Goal: Task Accomplishment & Management: Complete application form

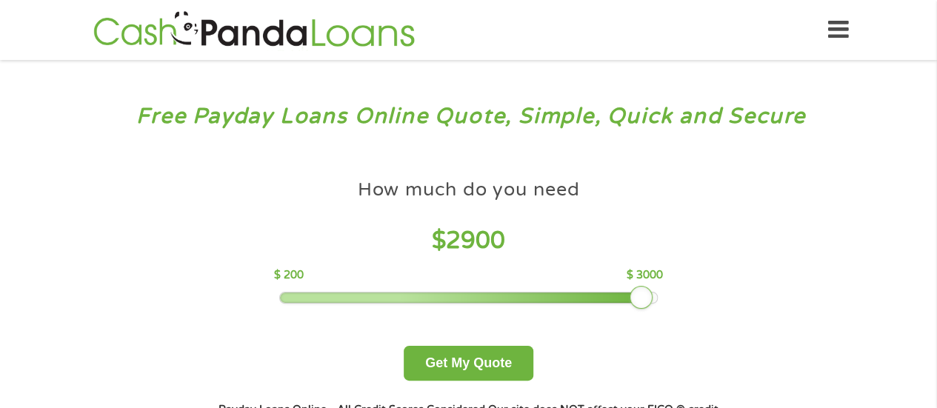
click at [647, 294] on div at bounding box center [468, 298] width 377 height 10
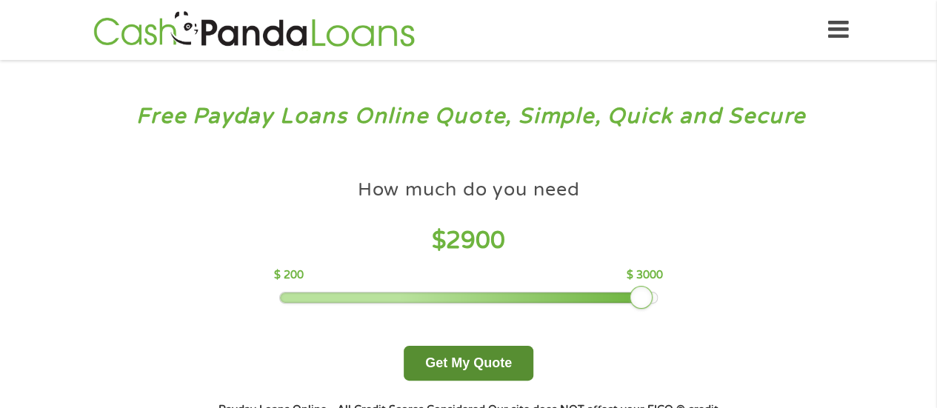
click at [513, 355] on button "Get My Quote" at bounding box center [469, 363] width 130 height 35
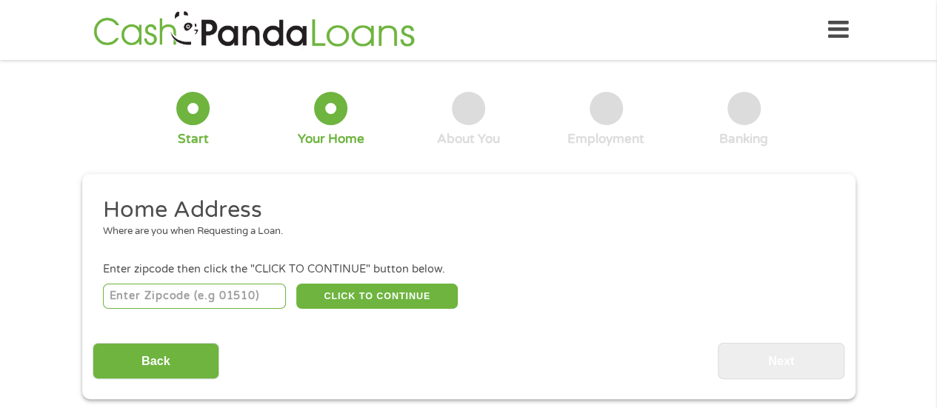
click at [243, 301] on input "number" at bounding box center [194, 296] width 183 height 25
type input "07064"
select select "[US_STATE]"
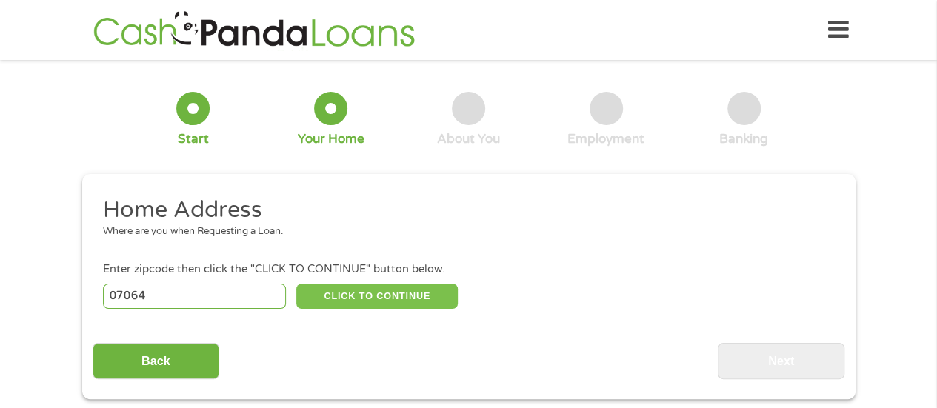
click at [365, 296] on button "CLICK TO CONTINUE" at bounding box center [376, 296] width 161 height 25
type input "07064"
type input "Port Reading"
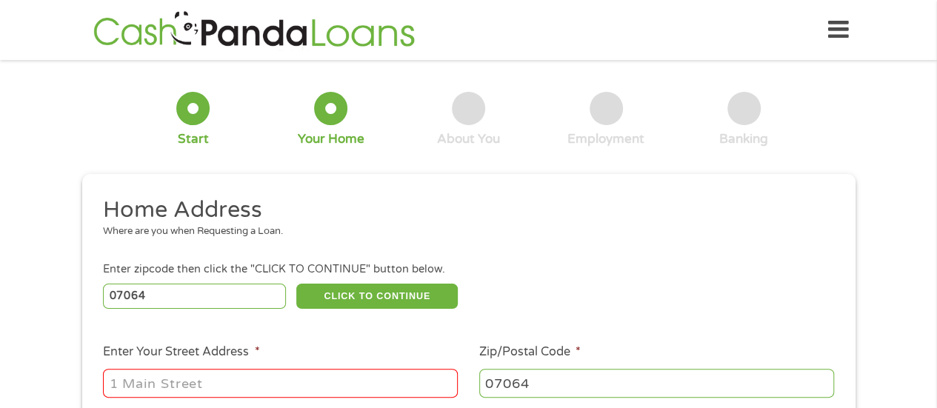
click at [219, 392] on input "Enter Your Street Address *" at bounding box center [280, 383] width 355 height 28
type input "[STREET_ADDRESS]"
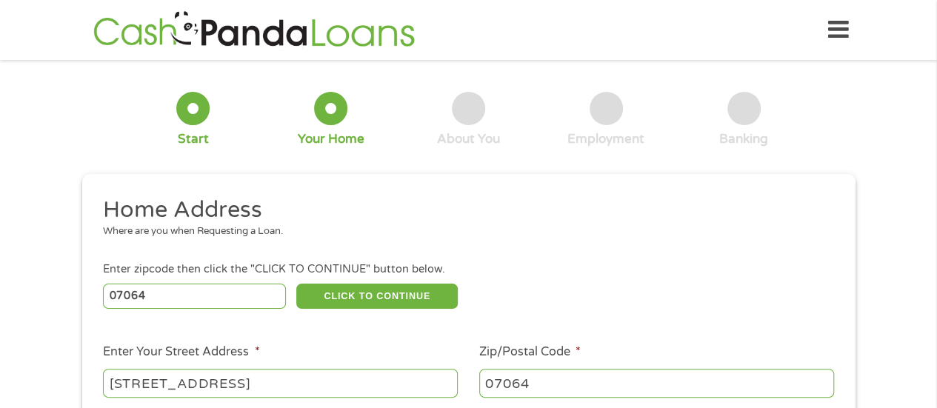
click at [856, 217] on div "1 Start 2 Your Home 3 About You 4 Employment 5 Banking 6 This field is hidden w…" at bounding box center [469, 368] width 800 height 596
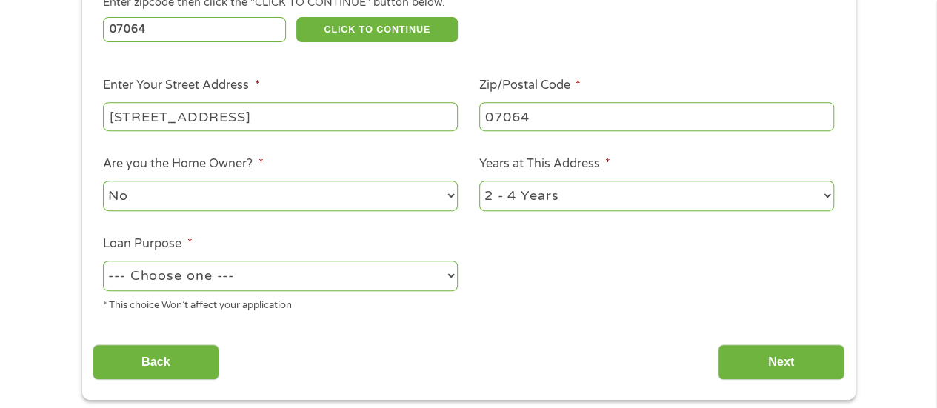
scroll to position [296, 0]
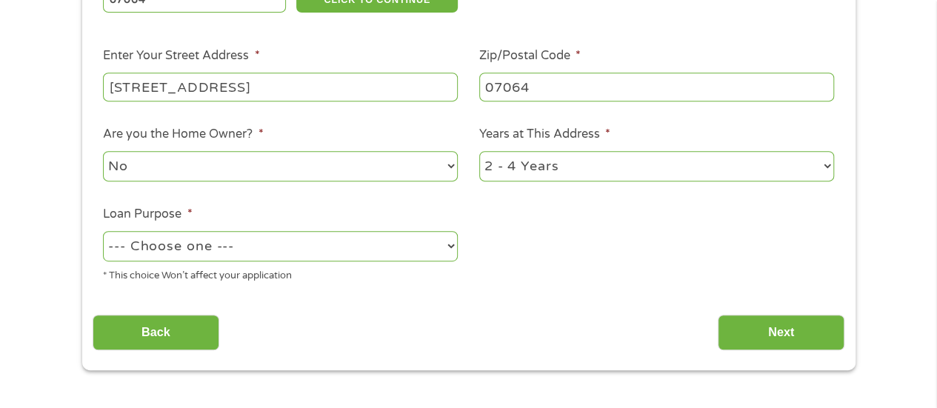
click at [381, 174] on select "No Yes" at bounding box center [280, 166] width 355 height 30
select select "yes"
click at [103, 152] on select "No Yes" at bounding box center [280, 166] width 355 height 30
click at [516, 161] on select "1 Year or less 1 - 2 Years 2 - 4 Years Over 4 Years" at bounding box center [656, 166] width 355 height 30
select select "60months"
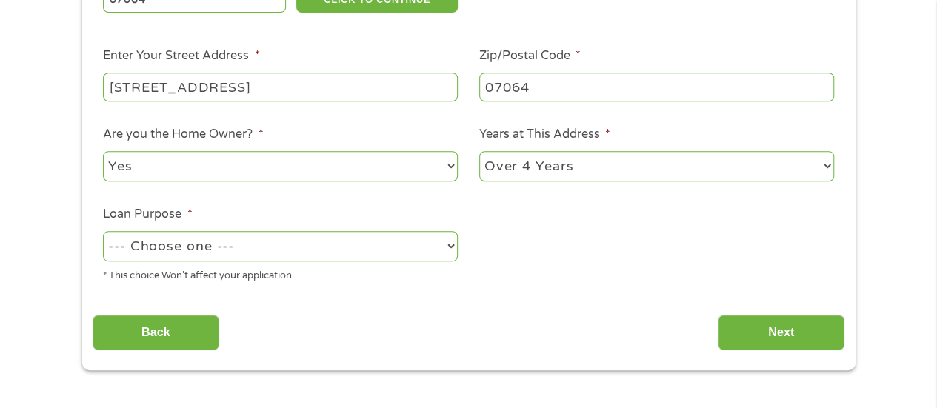
click at [479, 152] on select "1 Year or less 1 - 2 Years 2 - 4 Years Over 4 Years" at bounding box center [656, 166] width 355 height 30
click at [398, 245] on select "--- Choose one --- Pay Bills Debt Consolidation Home Improvement Major Purchase…" at bounding box center [280, 246] width 355 height 30
select select "shorttermcash"
click at [103, 232] on select "--- Choose one --- Pay Bills Debt Consolidation Home Improvement Major Purchase…" at bounding box center [280, 246] width 355 height 30
click at [814, 334] on input "Next" at bounding box center [781, 333] width 127 height 36
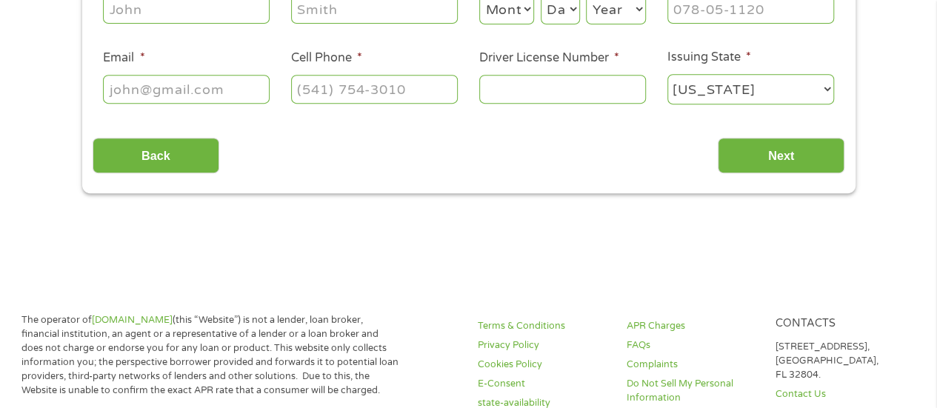
scroll to position [0, 0]
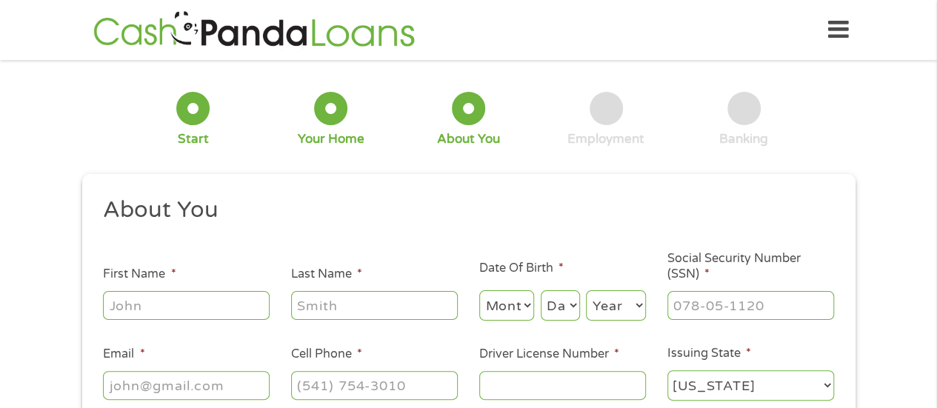
click at [187, 311] on input "First Name *" at bounding box center [186, 305] width 167 height 28
type input "[PERSON_NAME]"
type input "[GEOGRAPHIC_DATA]"
type input "[PERSON_NAME][EMAIL_ADDRESS][PERSON_NAME][DOMAIN_NAME]"
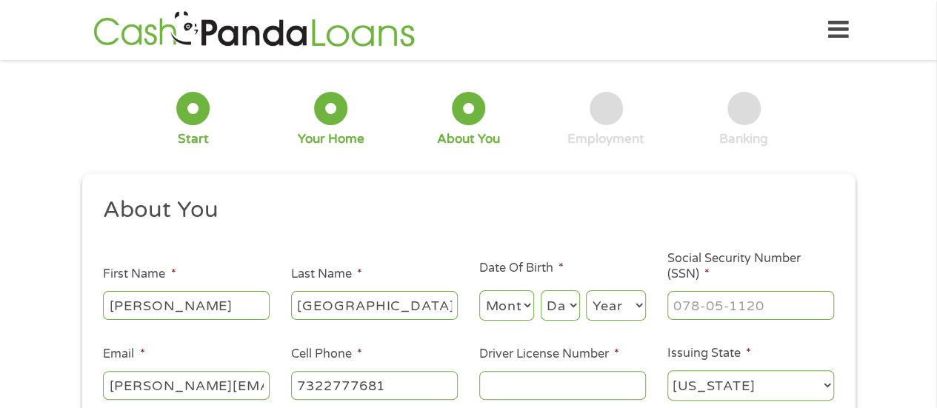
type input "[PHONE_NUMBER]"
click at [181, 388] on input "[PERSON_NAME][EMAIL_ADDRESS][PERSON_NAME][DOMAIN_NAME]" at bounding box center [186, 385] width 167 height 28
type input "[EMAIL_ADDRESS][DOMAIN_NAME]"
click at [481, 300] on select "Month 1 2 3 4 5 6 7 8 9 10 11 12" at bounding box center [507, 305] width 56 height 30
select select "11"
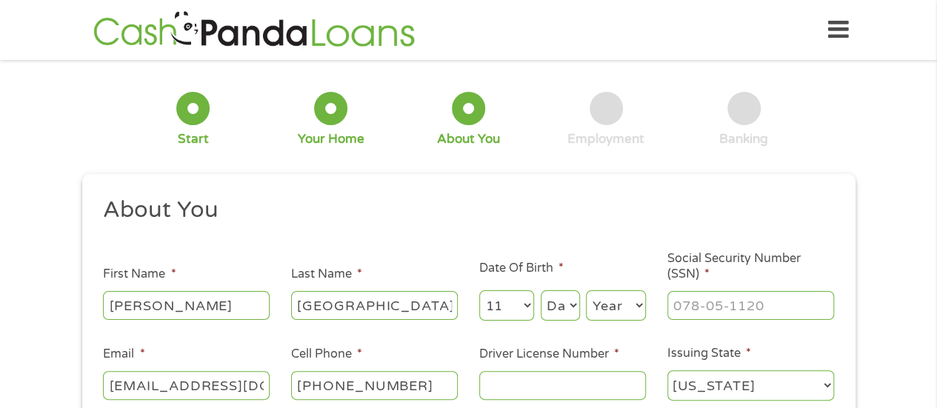
click at [479, 291] on select "Month 1 2 3 4 5 6 7 8 9 10 11 12" at bounding box center [507, 305] width 56 height 30
click at [557, 309] on select "Day 1 2 3 4 5 6 7 8 9 10 11 12 13 14 15 16 17 18 19 20 21 22 23 24 25 26 27 28 …" at bounding box center [560, 305] width 39 height 30
select select "18"
click at [541, 291] on select "Day 1 2 3 4 5 6 7 8 9 10 11 12 13 14 15 16 17 18 19 20 21 22 23 24 25 26 27 28 …" at bounding box center [560, 305] width 39 height 30
click at [632, 314] on select "Year [DATE] 2006 2005 2004 2003 2002 2001 2000 1999 1998 1997 1996 1995 1994 19…" at bounding box center [616, 305] width 60 height 30
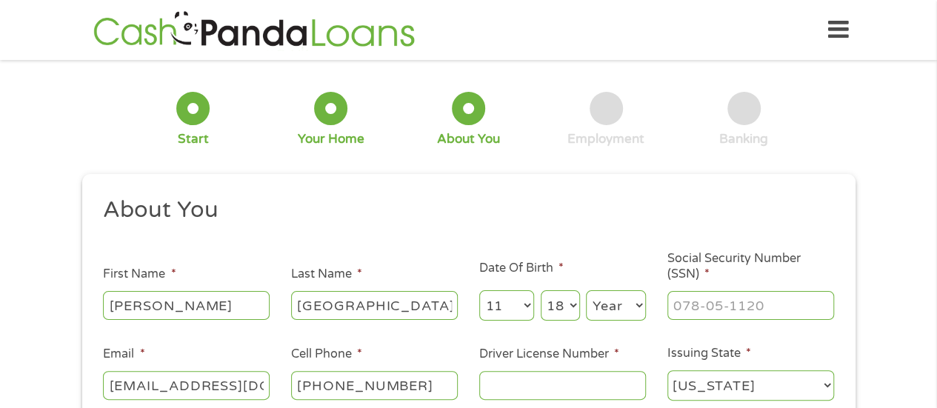
select select "1983"
click at [586, 291] on select "Year [DATE] 2006 2005 2004 2003 2002 2001 2000 1999 1998 1997 1996 1995 1994 19…" at bounding box center [616, 305] width 60 height 30
click at [687, 304] on input "___-__-____" at bounding box center [750, 305] width 167 height 28
type input "151-80-4668"
click at [535, 386] on input "Driver License Number *" at bounding box center [562, 385] width 167 height 28
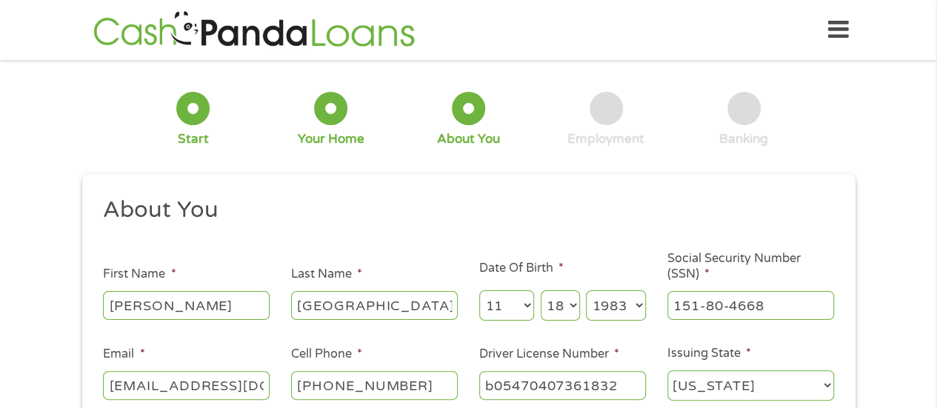
type input "b05470407361832"
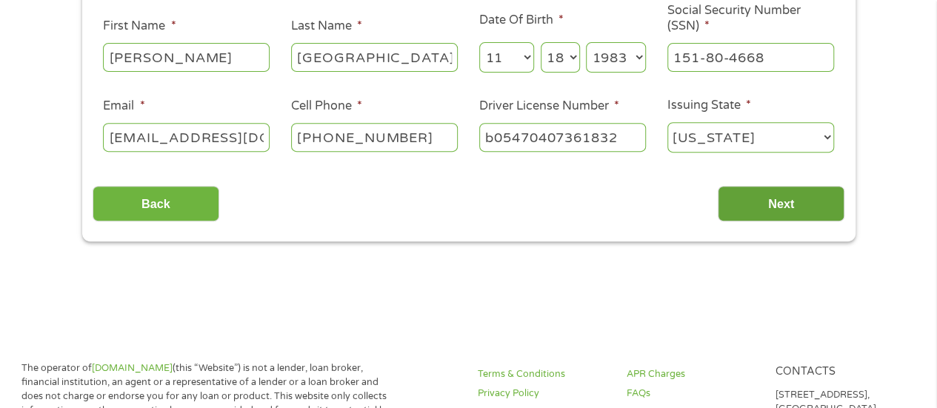
click at [828, 204] on input "Next" at bounding box center [781, 204] width 127 height 36
click at [804, 205] on input "Next" at bounding box center [781, 204] width 127 height 36
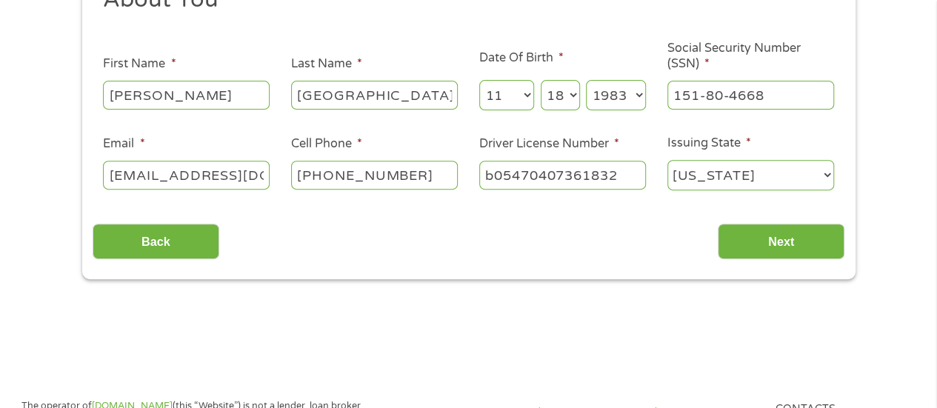
scroll to position [194, 0]
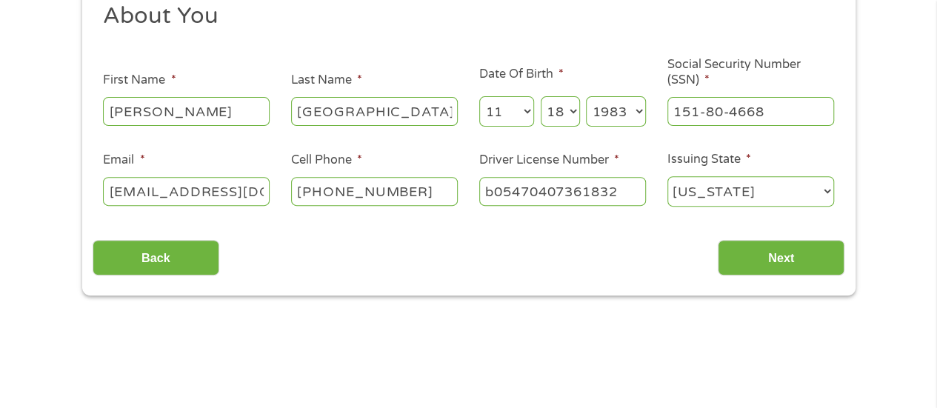
click at [702, 186] on select "[US_STATE] [US_STATE] [US_STATE] [US_STATE] [US_STATE] [US_STATE] [US_STATE] [U…" at bounding box center [750, 191] width 167 height 30
click at [667, 177] on select "[US_STATE] [US_STATE] [US_STATE] [US_STATE] [US_STATE] [US_STATE] [US_STATE] [U…" at bounding box center [750, 191] width 167 height 30
click at [218, 120] on input "[PERSON_NAME]" at bounding box center [186, 111] width 167 height 28
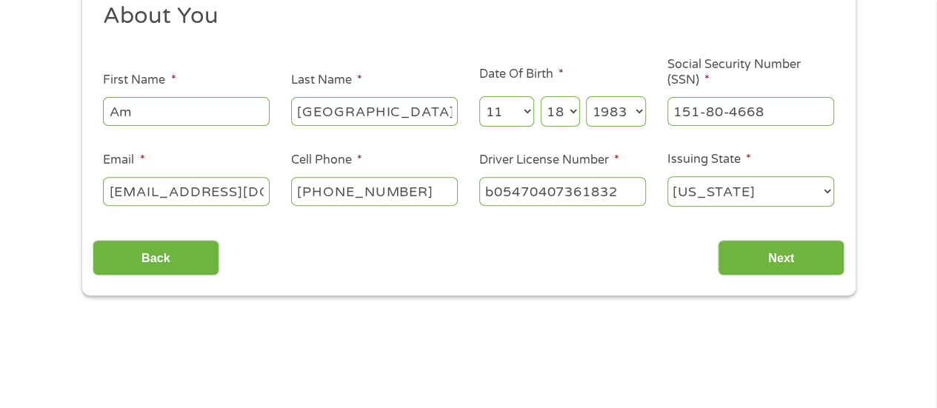
type input "[PERSON_NAME]"
type input "[GEOGRAPHIC_DATA]"
type input "barce18"
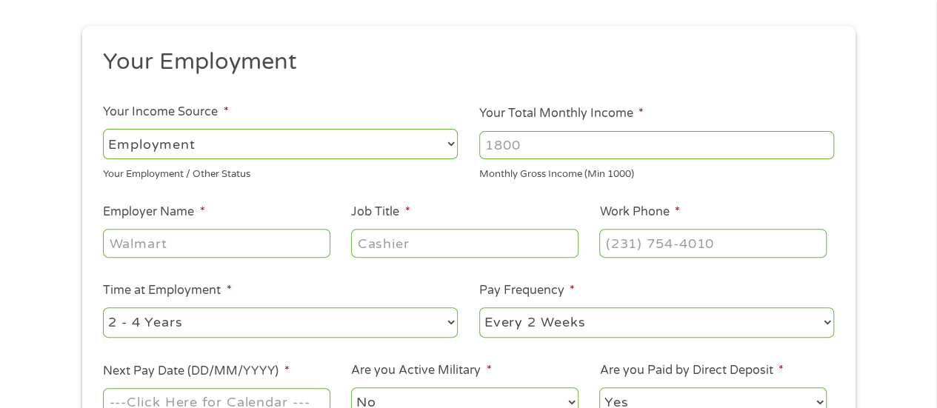
scroll to position [170, 0]
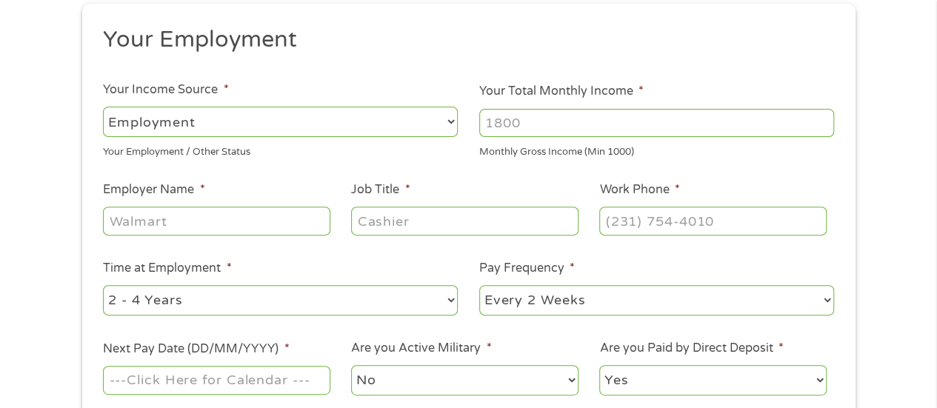
click at [535, 124] on input "Your Total Monthly Income *" at bounding box center [656, 123] width 355 height 28
type input "8200"
click at [250, 225] on input "Employer Name *" at bounding box center [216, 221] width 227 height 28
type input "Woodbridge Board of Education"
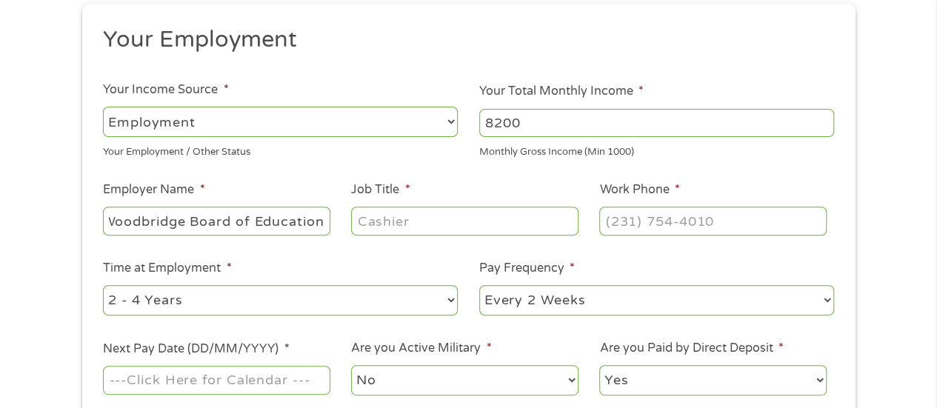
scroll to position [0, 0]
type input "Teacher"
type input "[PHONE_NUMBER]"
select select "60months"
select select "semimonthly"
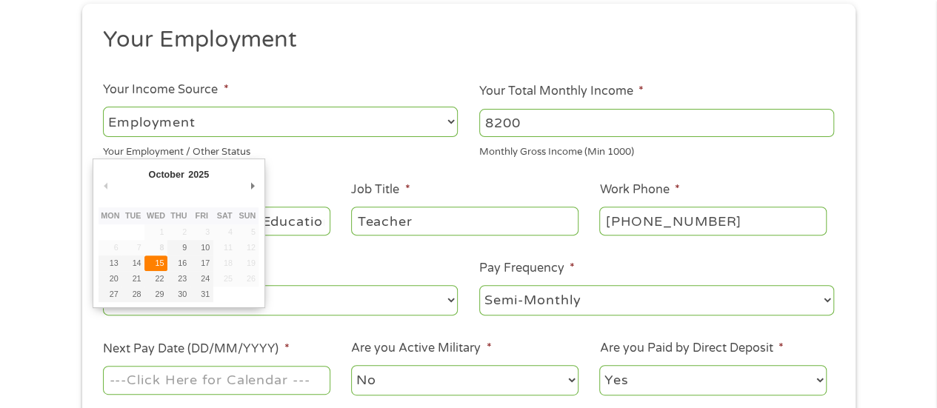
type input "[DATE]"
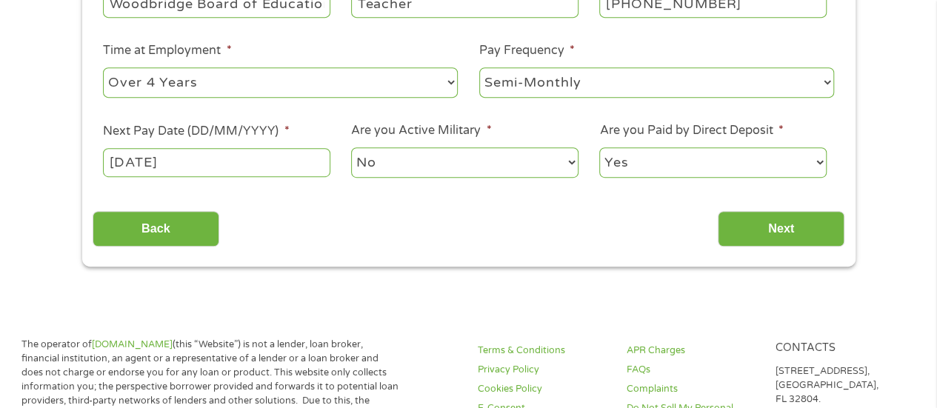
scroll to position [418, 0]
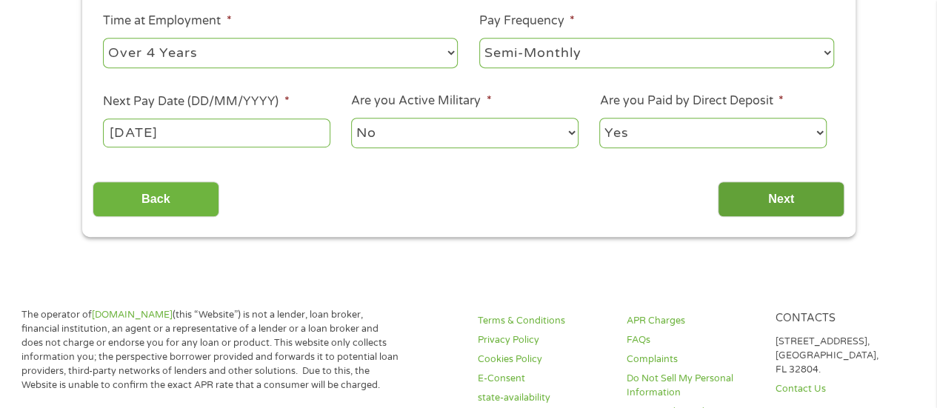
click at [804, 195] on input "Next" at bounding box center [781, 199] width 127 height 36
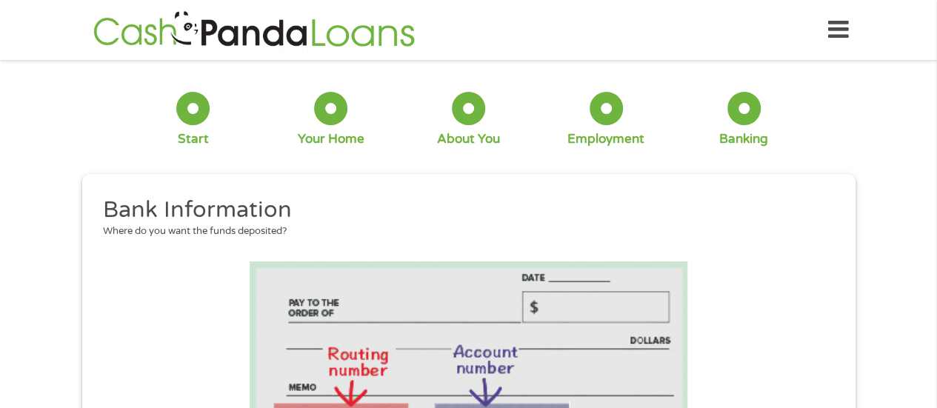
scroll to position [65, 6]
click at [804, 196] on h2 "Bank Information" at bounding box center [463, 211] width 720 height 30
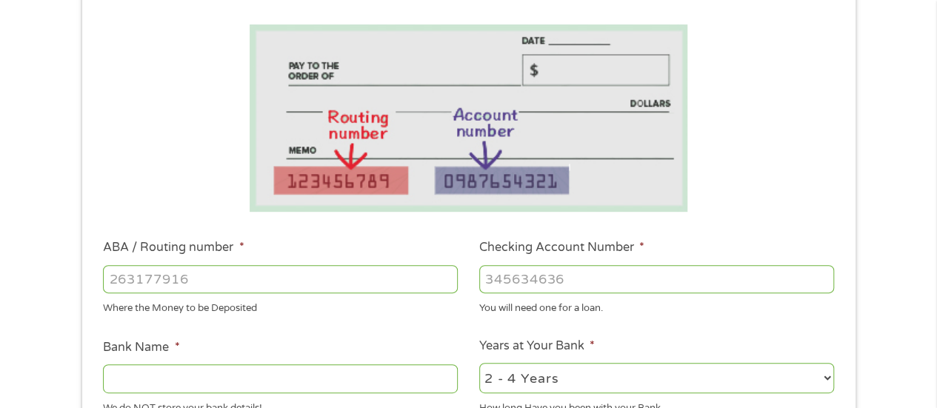
scroll to position [267, 0]
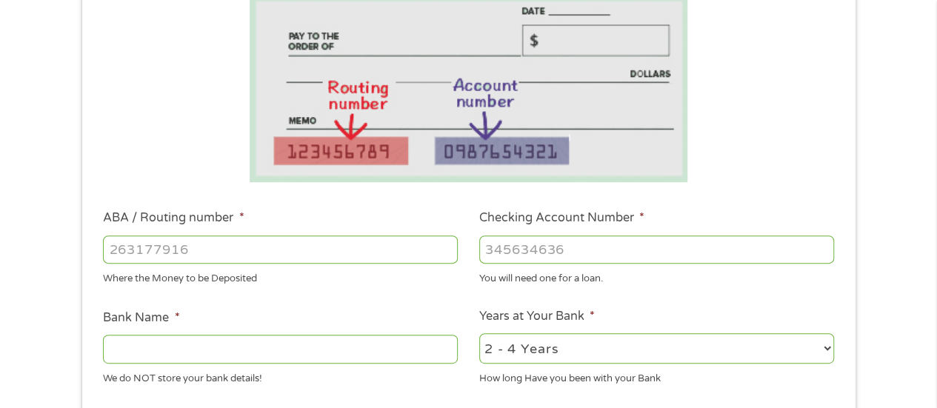
click at [263, 254] on input "ABA / Routing number *" at bounding box center [280, 250] width 355 height 28
type input "031176110"
type input "CAPITAL ONE NA"
type input "36159199575"
select select "60months"
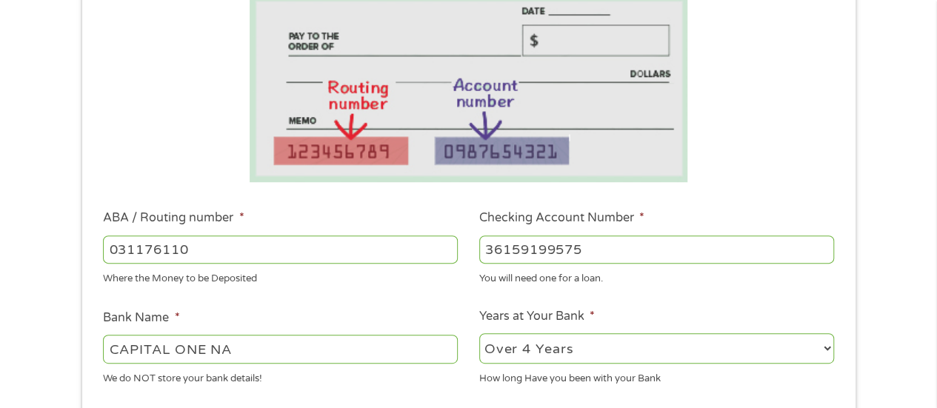
click at [898, 284] on div "1 Start 2 Your Home 3 About You 4 Employment 5 Banking 6 This field is hidden w…" at bounding box center [468, 273] width 937 height 939
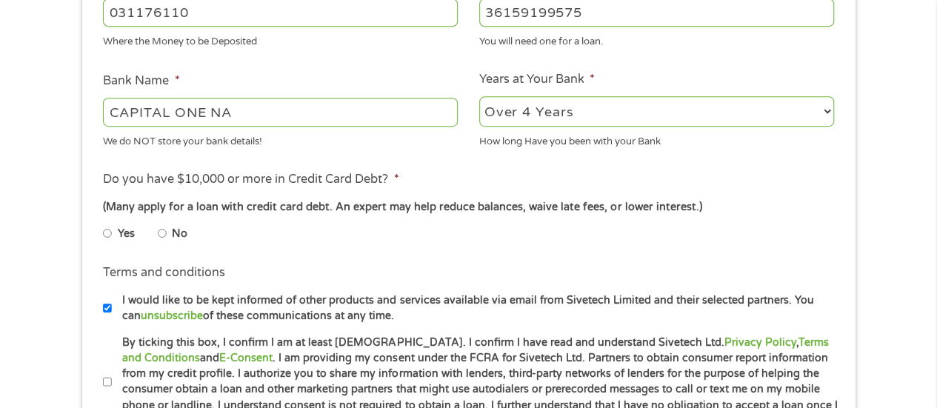
scroll to position [533, 0]
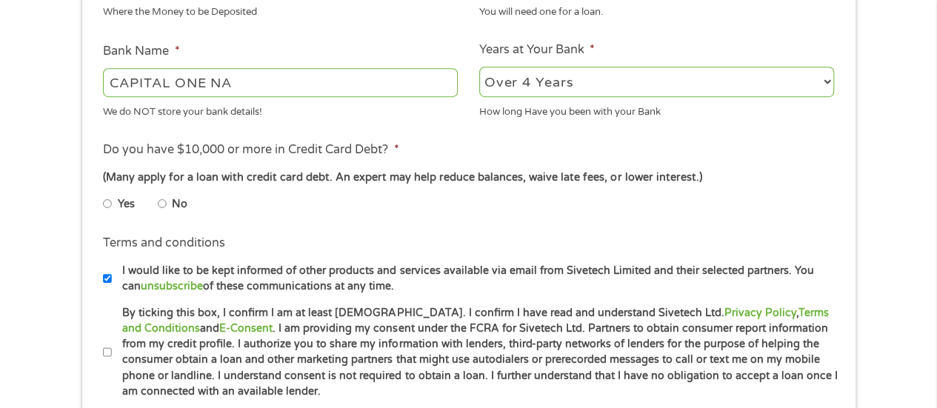
click at [157, 202] on li "Yes" at bounding box center [130, 204] width 55 height 29
click at [110, 350] on input "By ticking this box, I confirm I am at least [DEMOGRAPHIC_DATA]. I confirm I ha…" at bounding box center [107, 353] width 9 height 24
checkbox input "true"
click at [162, 201] on input "No" at bounding box center [162, 204] width 9 height 24
radio input "true"
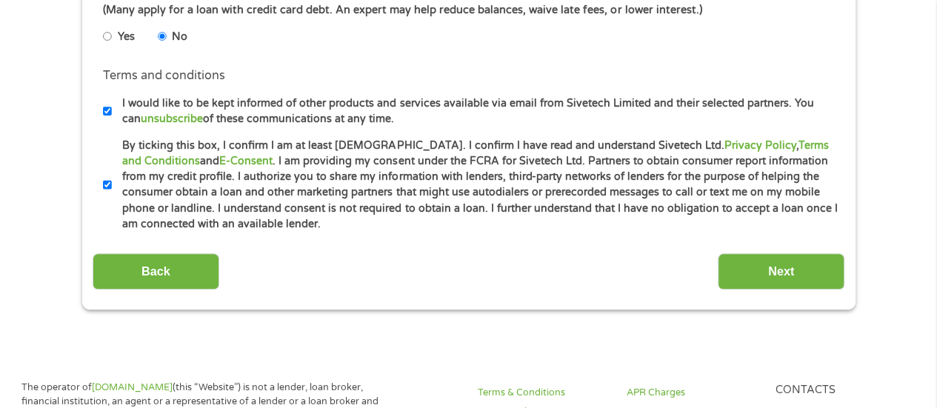
scroll to position [721, 0]
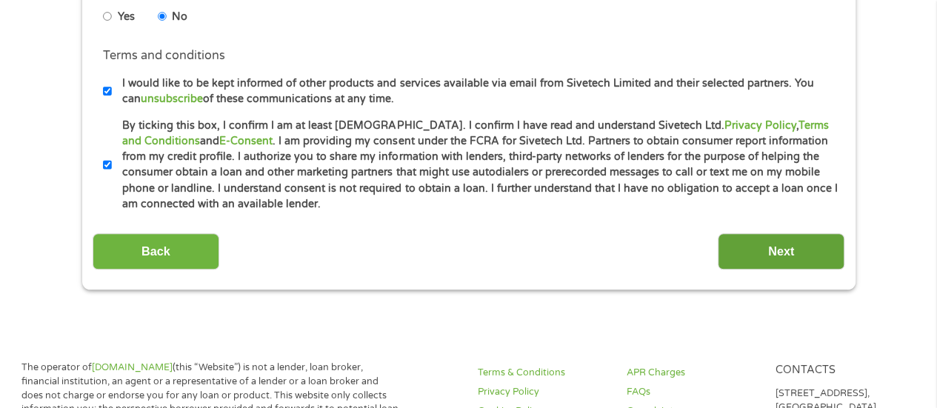
click at [796, 248] on input "Next" at bounding box center [781, 251] width 127 height 36
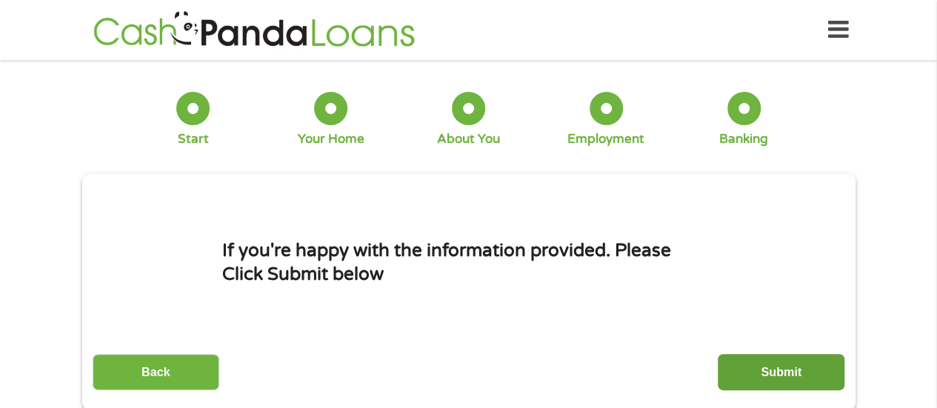
click at [797, 377] on input "Submit" at bounding box center [781, 372] width 127 height 36
